Goal: Task Accomplishment & Management: Use online tool/utility

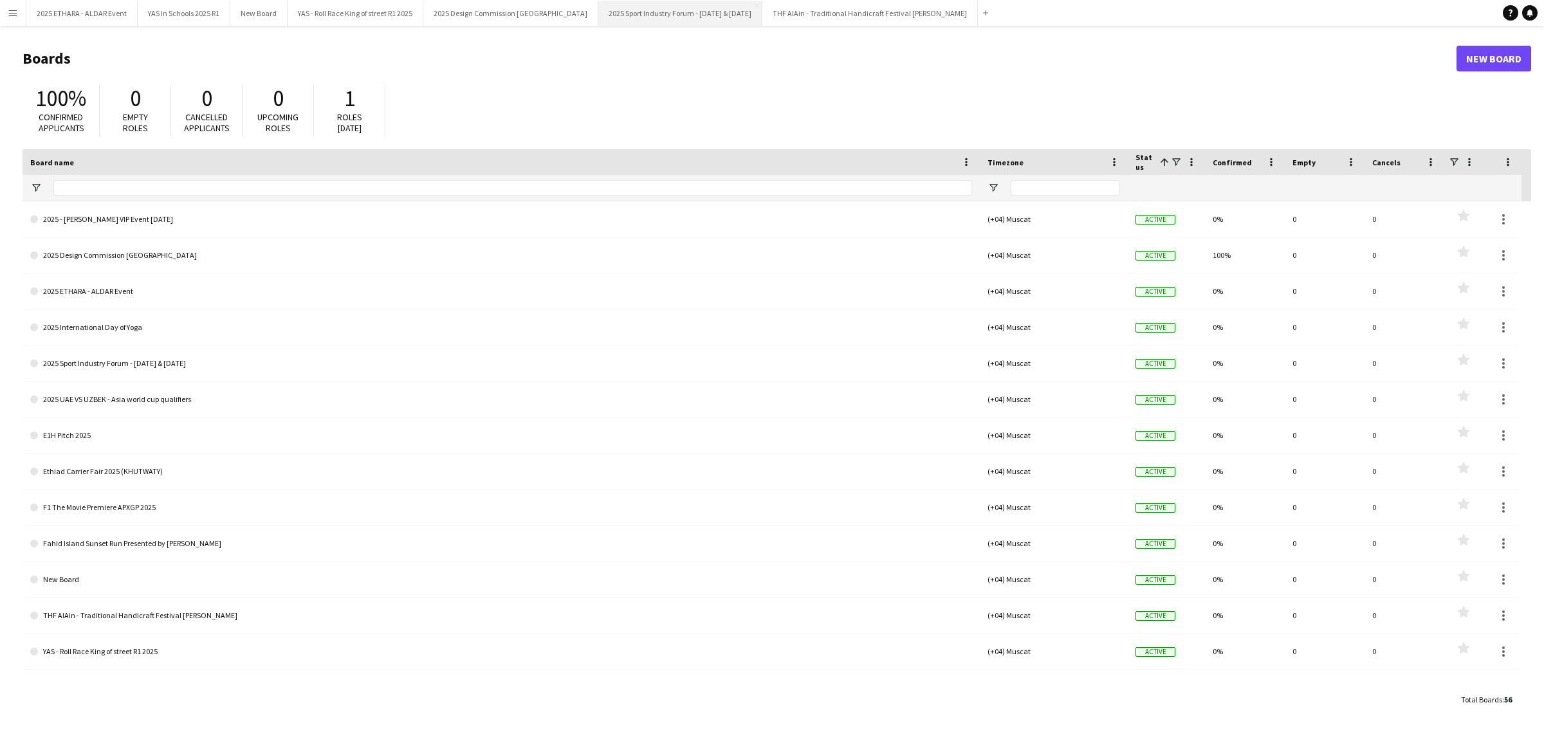
click at [650, 10] on button "2025 Sport Industry Forum - [DATE] & [DATE] Close" at bounding box center [680, 13] width 164 height 25
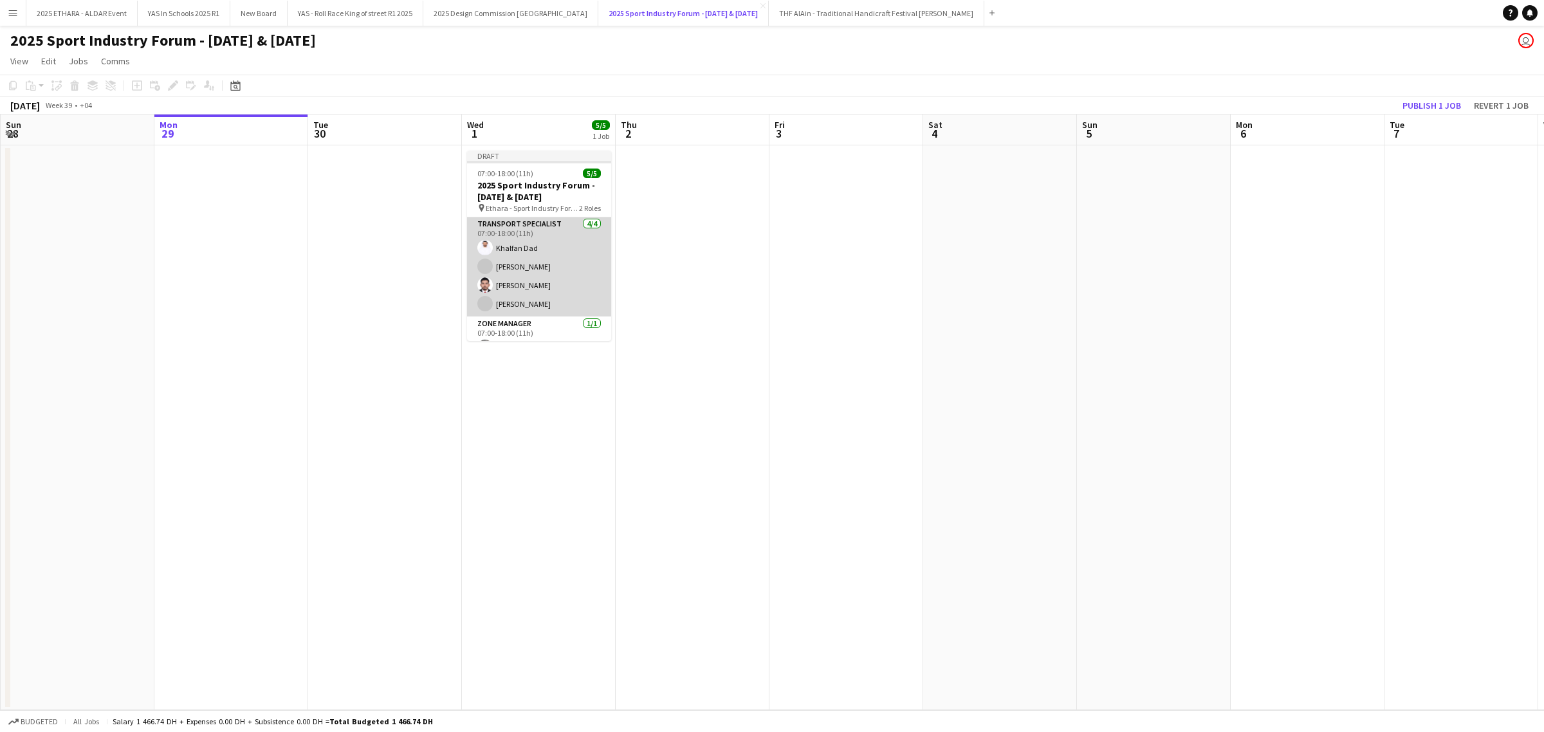
scroll to position [20, 0]
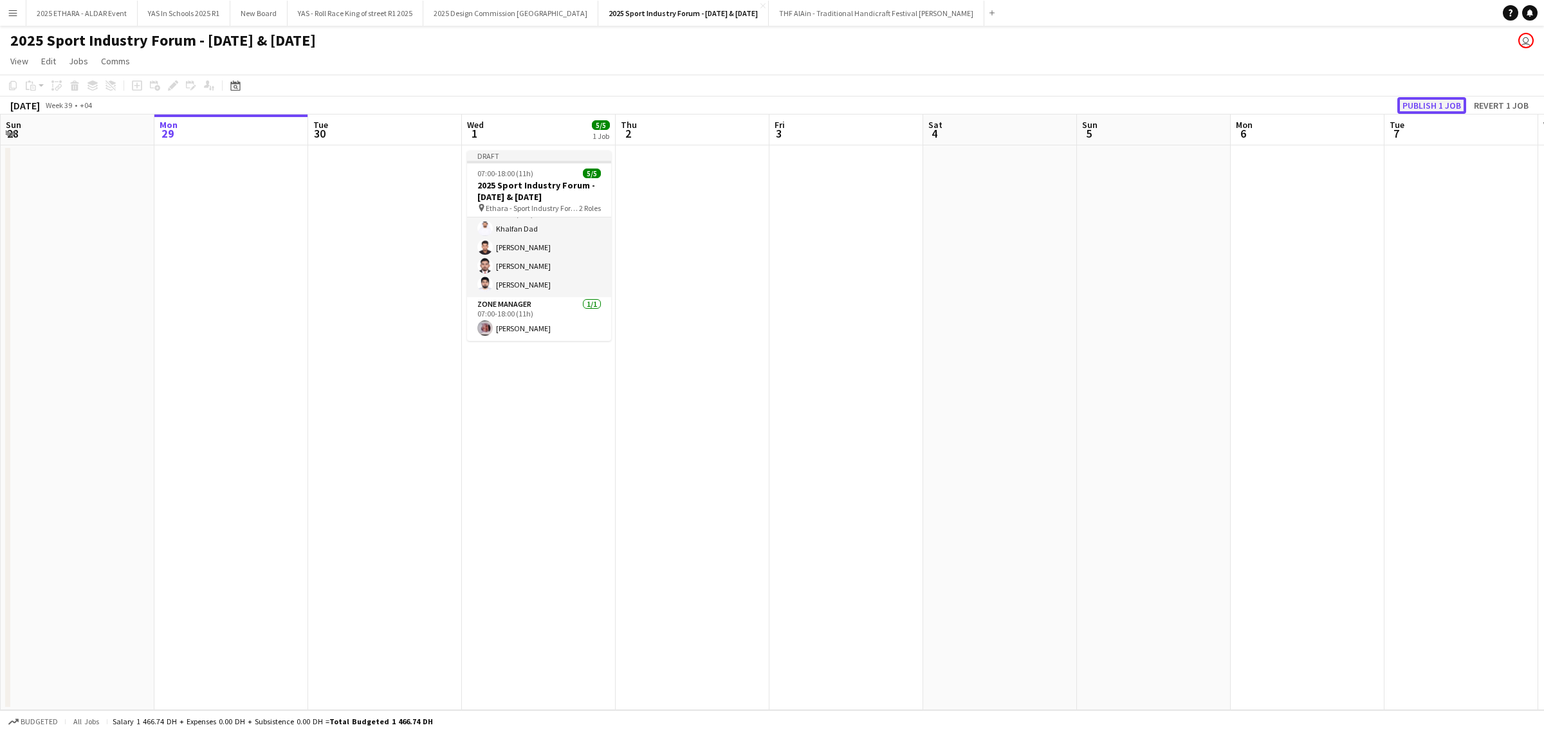
click at [1432, 107] on button "Publish 1 job" at bounding box center [1431, 105] width 69 height 17
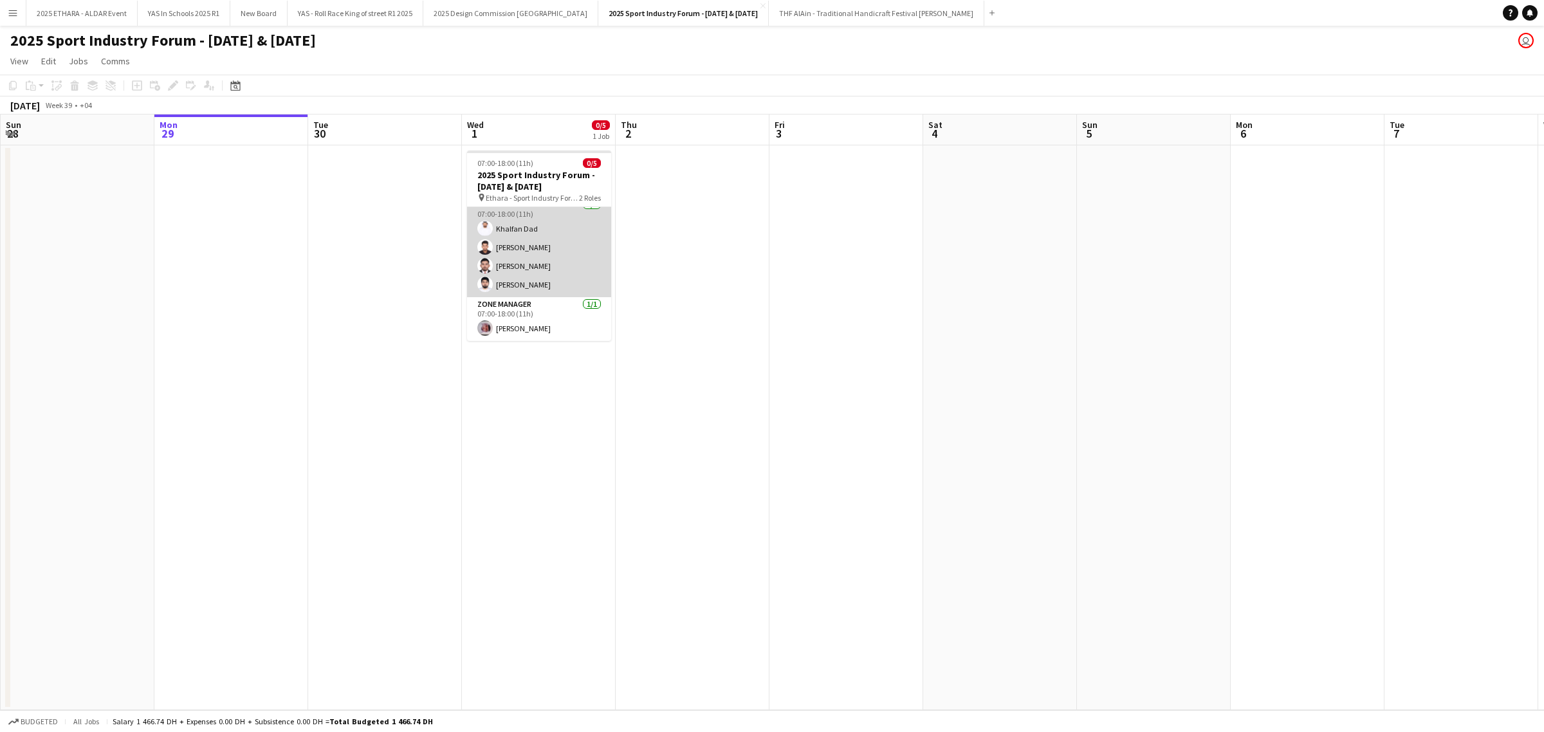
scroll to position [0, 0]
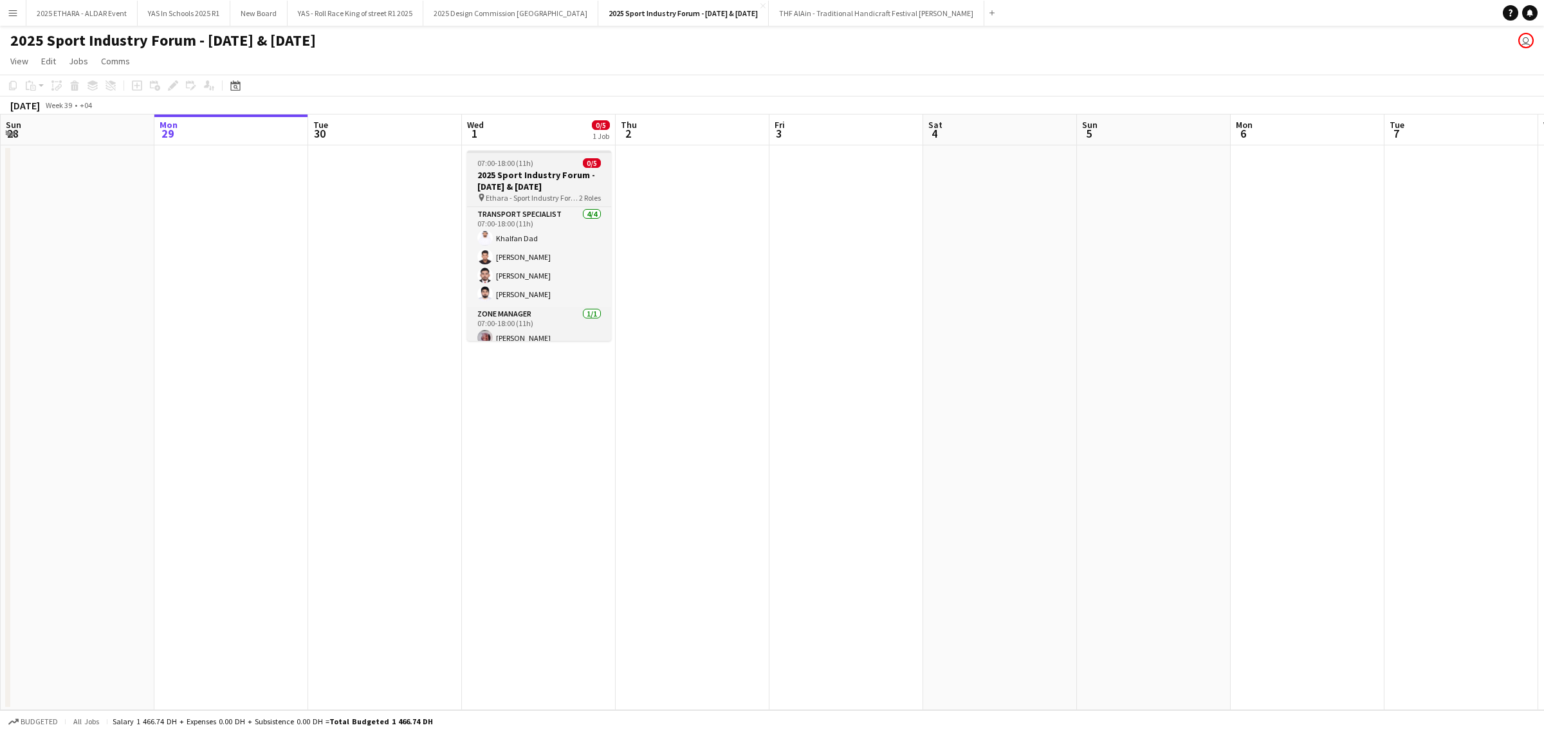
click at [526, 182] on h3 "2025 Sport Industry Forum - [DATE] & [DATE]" at bounding box center [539, 180] width 144 height 23
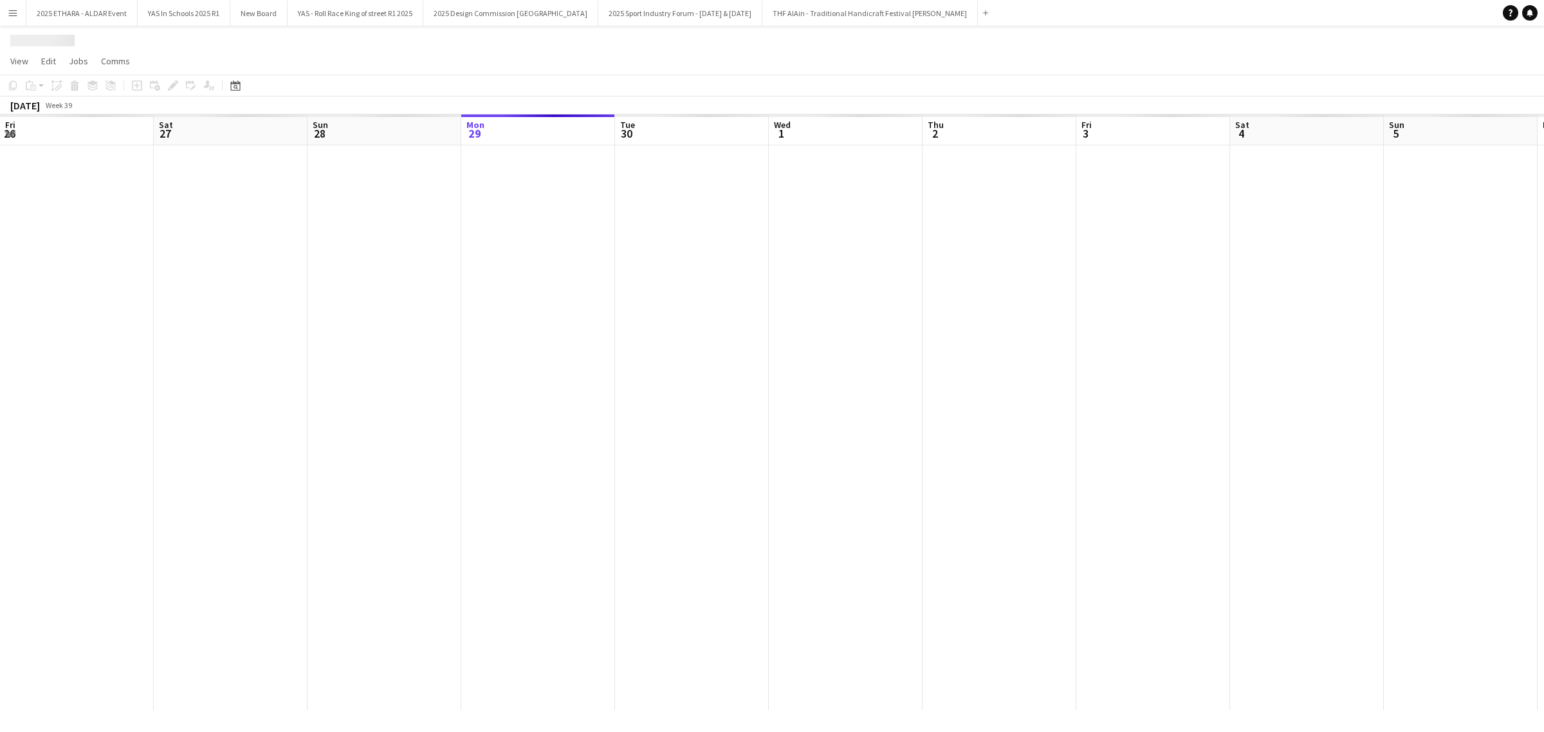
scroll to position [0, 307]
